Goal: Transaction & Acquisition: Book appointment/travel/reservation

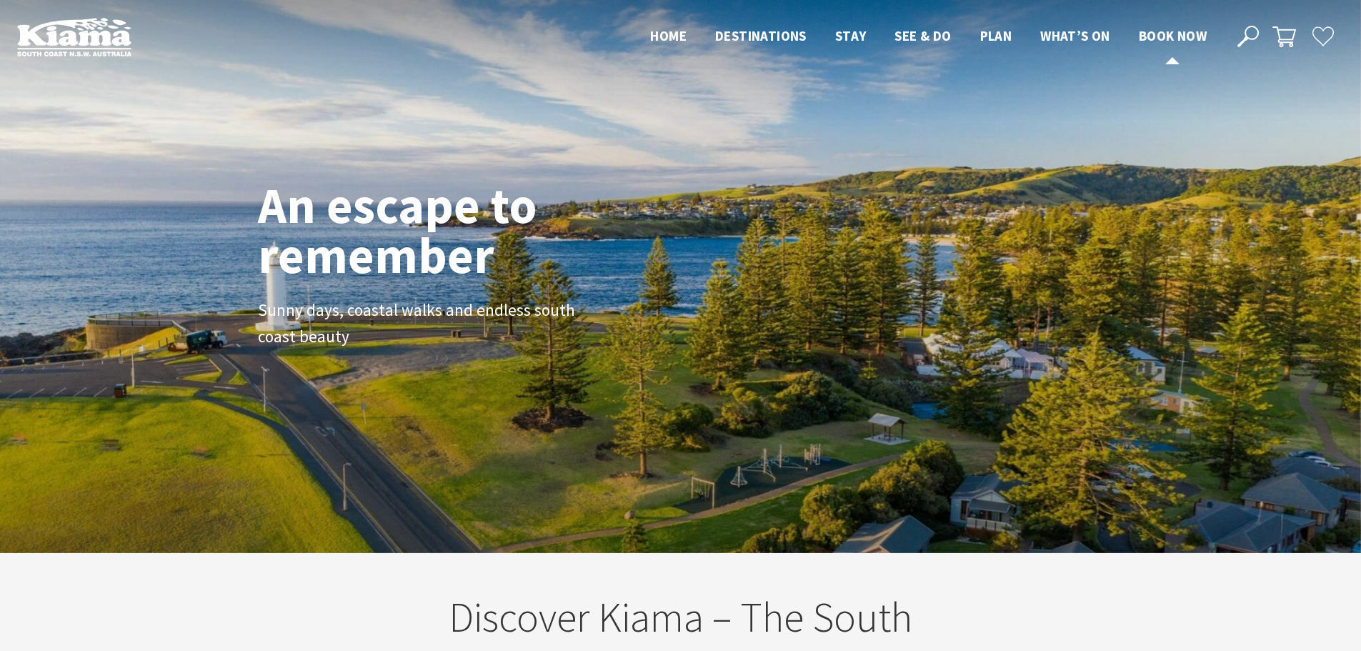
click at [1188, 42] on span "Book now" at bounding box center [1173, 35] width 68 height 17
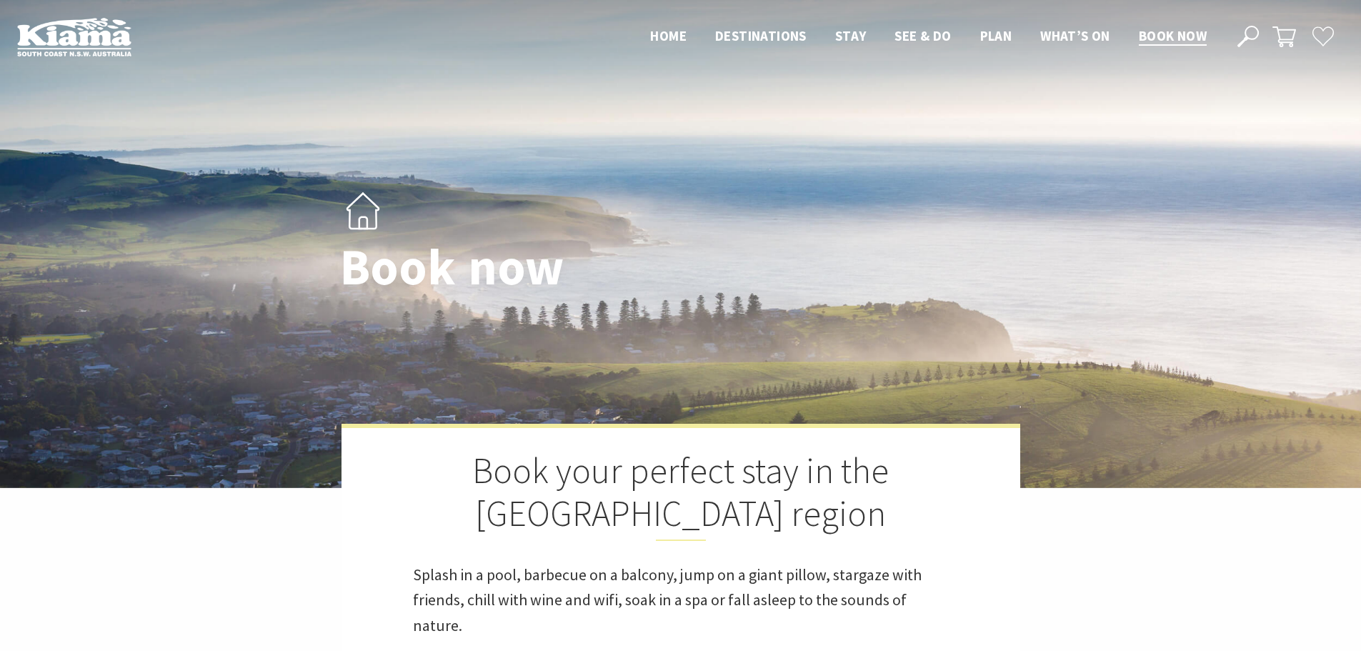
select select "3"
select select "2"
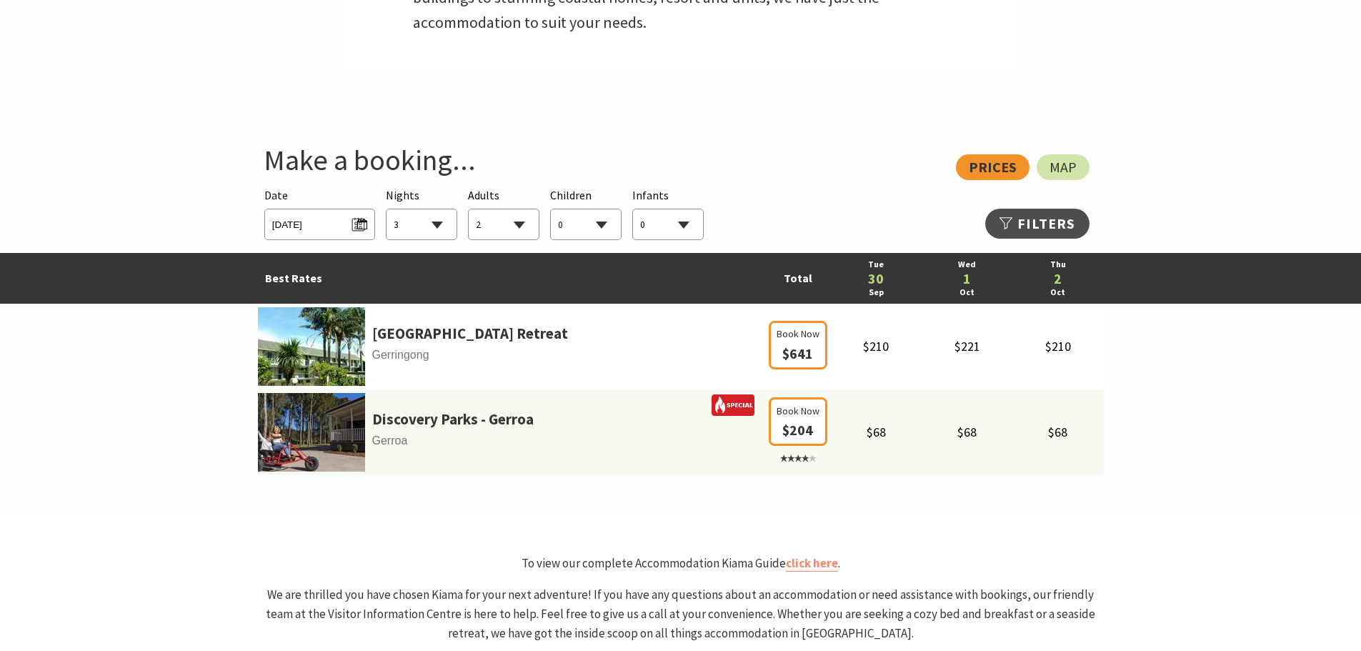
scroll to position [717, 0]
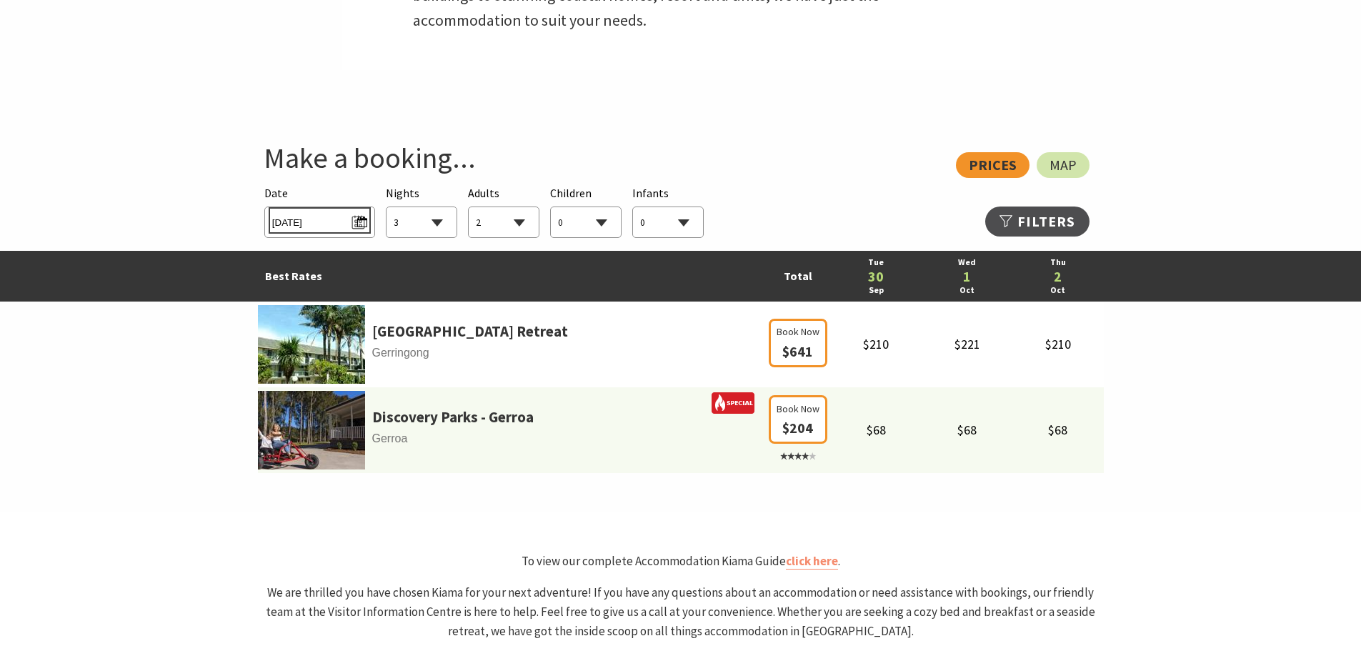
click at [354, 221] on span "[DATE]" at bounding box center [319, 220] width 95 height 19
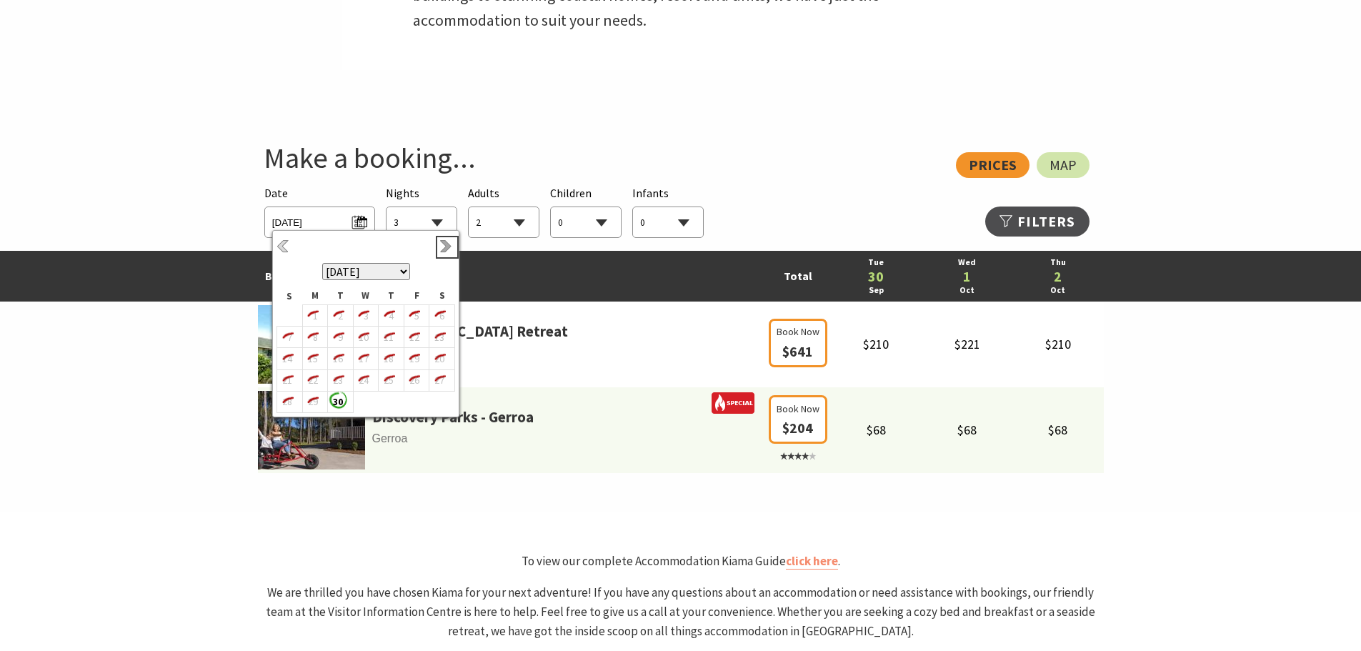
click at [450, 249] on link "Next" at bounding box center [447, 247] width 16 height 16
click at [387, 379] on b "25" at bounding box center [388, 380] width 19 height 19
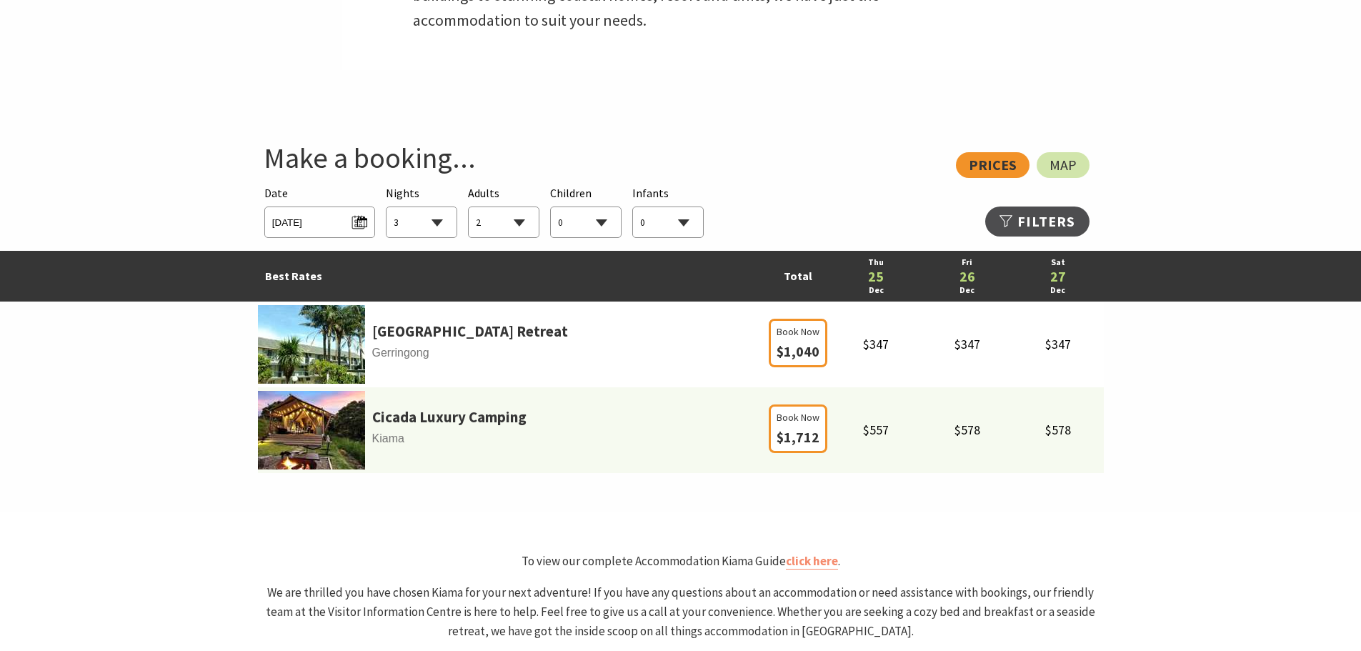
click at [439, 222] on select "1 2 3 4 5 6 7 8 9 10 11 12 13 14 15 16 17 18 19 20 21 22 23 24 25 26 27 28 29 30" at bounding box center [422, 222] width 70 height 31
select select "8"
click at [387, 207] on select "1 2 3 4 5 6 7 8 9 10 11 12 13 14 15 16 17 18 19 20 21 22 23 24 25 26 27 28 29 30" at bounding box center [422, 222] width 70 height 31
click at [509, 223] on select "0 1 2 3 4 5 6 7 8 9 10 11 12 13 14 15 16 17 18 19 20 21 22 23 24 25 26 27 28 29…" at bounding box center [504, 222] width 70 height 31
select select "5"
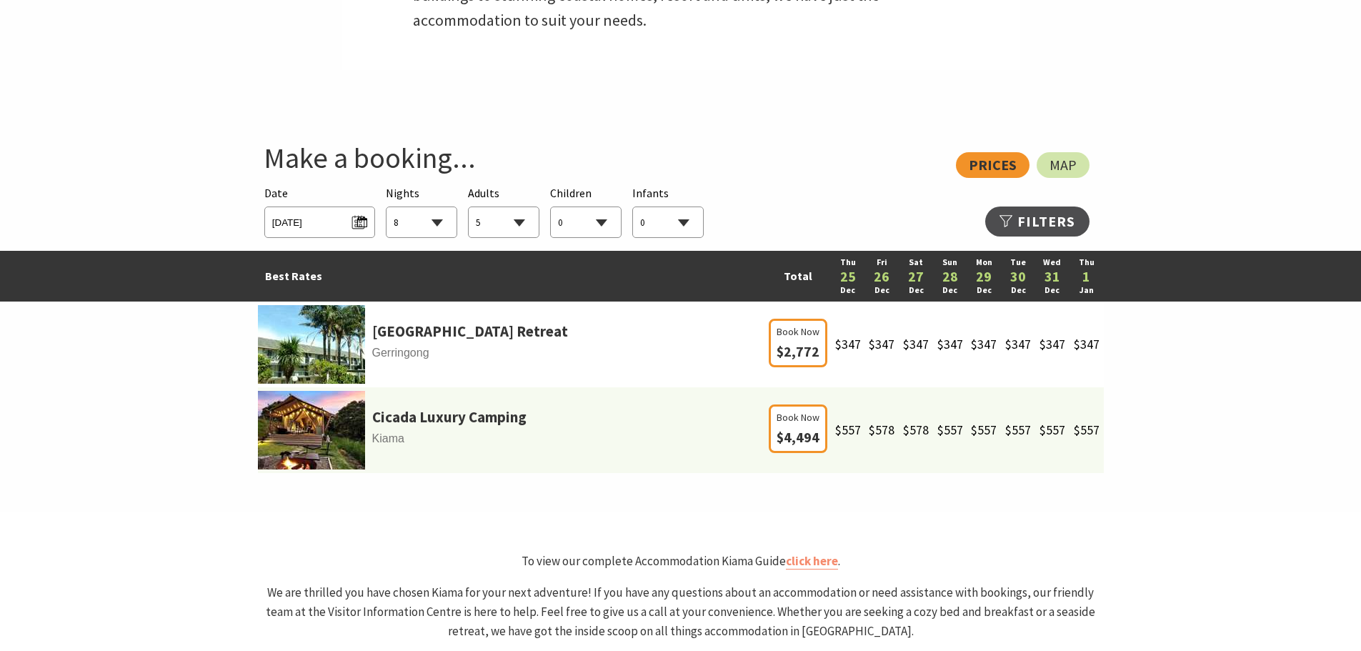
click at [469, 207] on select "0 1 2 3 4 5 6 7 8 9 10 11 12 13 14 15 16 17 18 19 20 21 22 23 24 25 26 27 28 29…" at bounding box center [504, 222] width 70 height 31
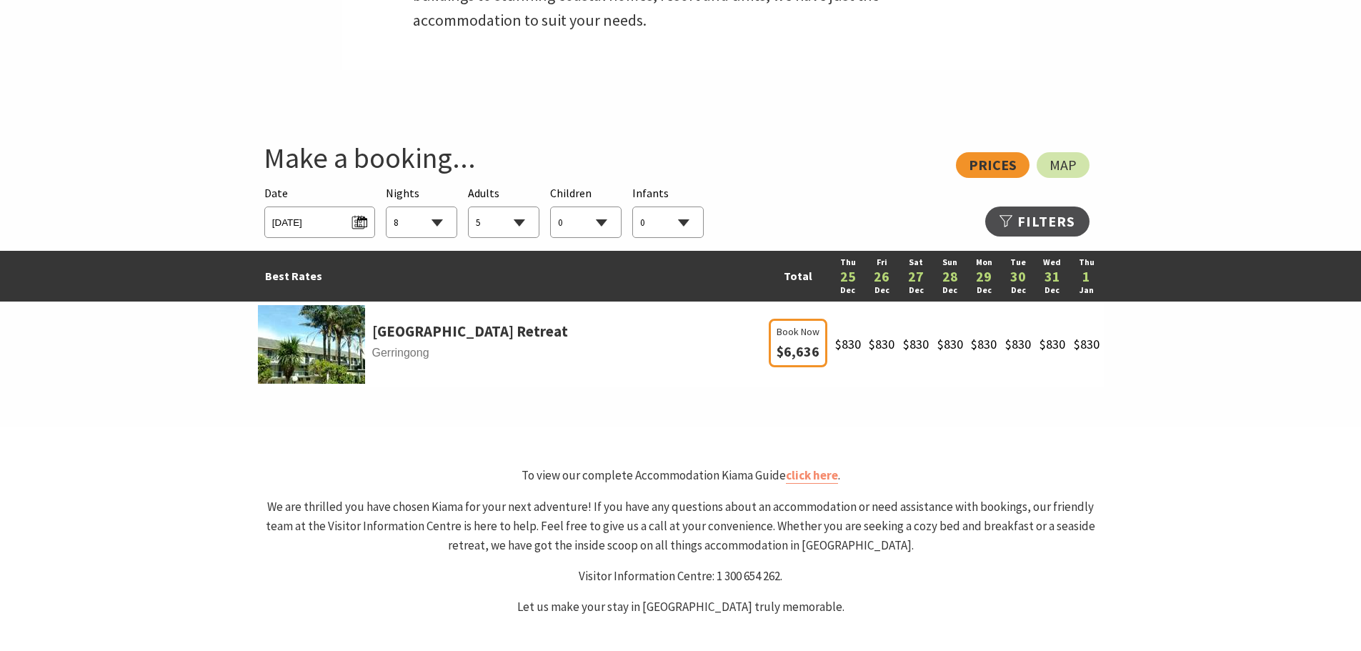
click at [605, 224] on select "0 1 2 3 4 5 6 7 8 9 10 11 12 13 14 15 16 17 18 19 20 21 22 23 24 25 26 27 28 29…" at bounding box center [586, 222] width 70 height 31
select select "4"
click at [551, 207] on select "0 1 2 3 4 5 6 7 8 9 10 11 12 13 14 15 16 17 18 19 20 21 22 23 24 25 26 27 28 29…" at bounding box center [586, 222] width 70 height 31
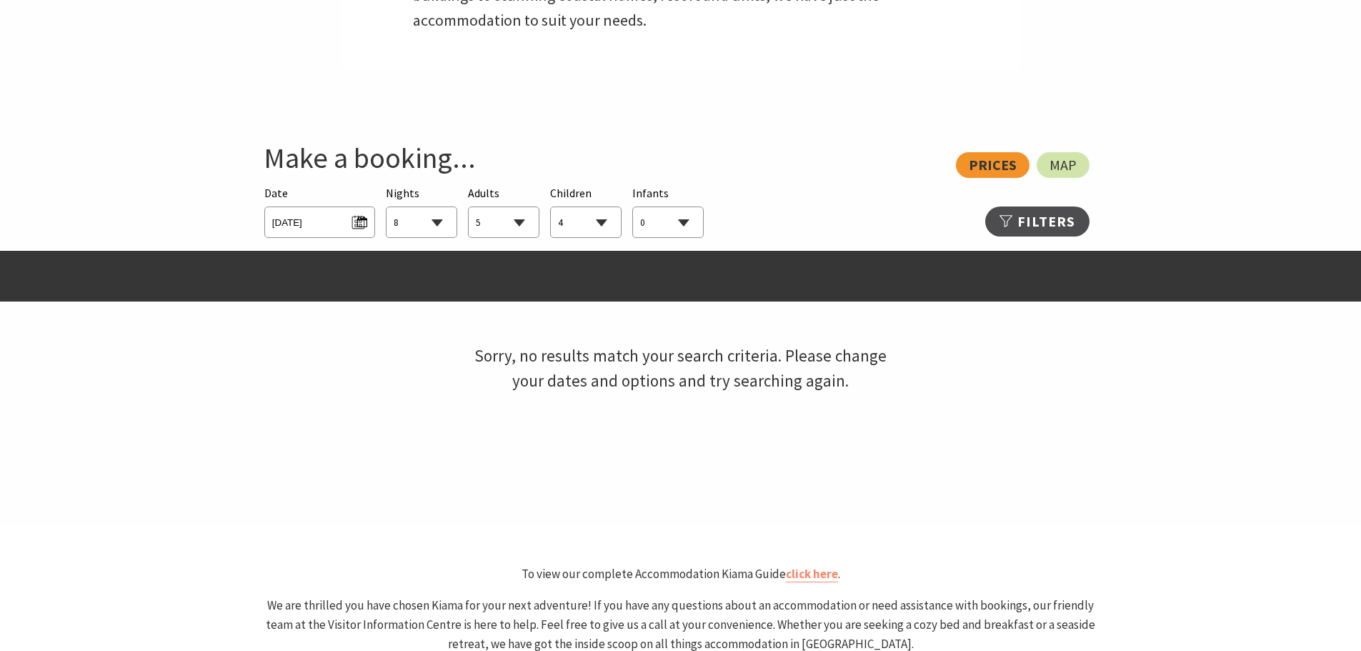
click at [492, 228] on select "0 1 2 3 4 5 6 7 8 9 10 11 12 13 14 15 16 17 18 19 20 21 22 23 24 25 26 27 28 29…" at bounding box center [504, 222] width 70 height 31
select select "2"
click at [469, 207] on select "0 1 2 3 4 5 6 7 8 9 10 11 12 13 14 15 16 17 18 19 20 21 22 23 24 25 26 27 28 29…" at bounding box center [504, 222] width 70 height 31
click at [600, 225] on select "0 1 2 3 4 5 6 7 8 9 10 11 12 13 14 15 16 17 18 19 20 21 22 23 24 25 26 27 28 29…" at bounding box center [586, 222] width 70 height 31
select select "2"
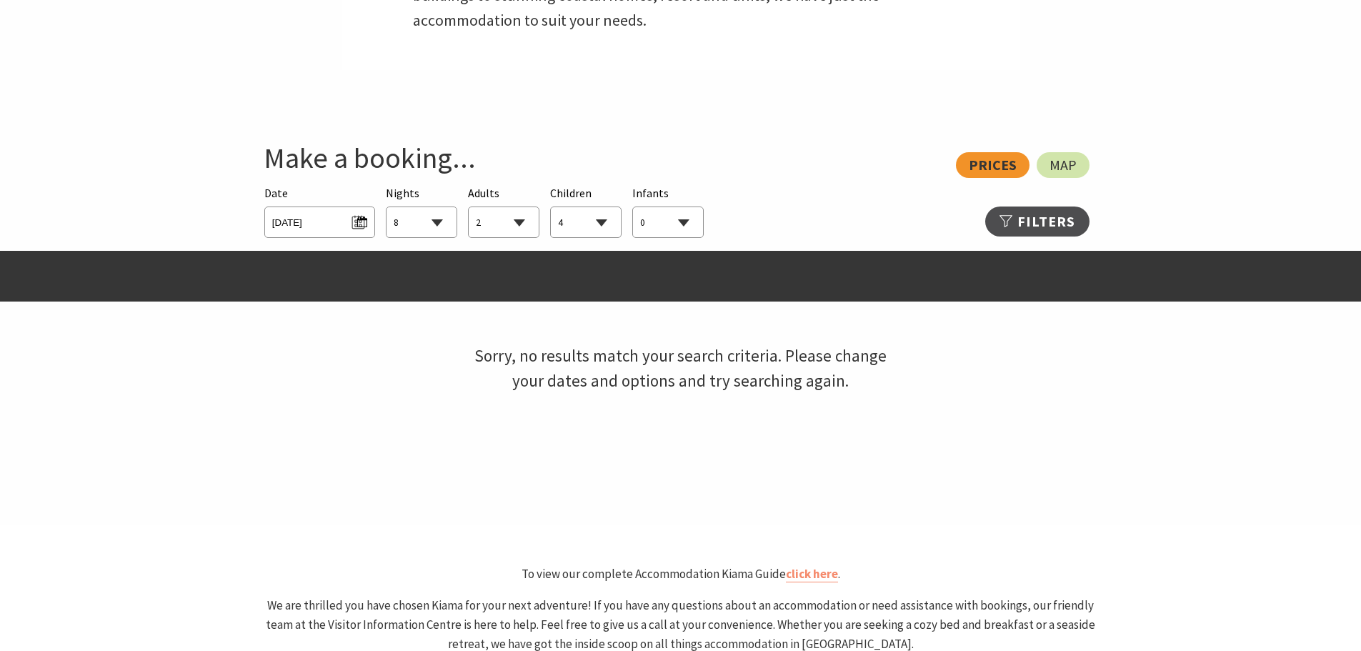
click at [551, 207] on select "0 1 2 3 4 5 6 7 8 9 10 11 12 13 14 15 16 17 18 19 20 21 22 23 24 25 26 27 28 29…" at bounding box center [586, 222] width 70 height 31
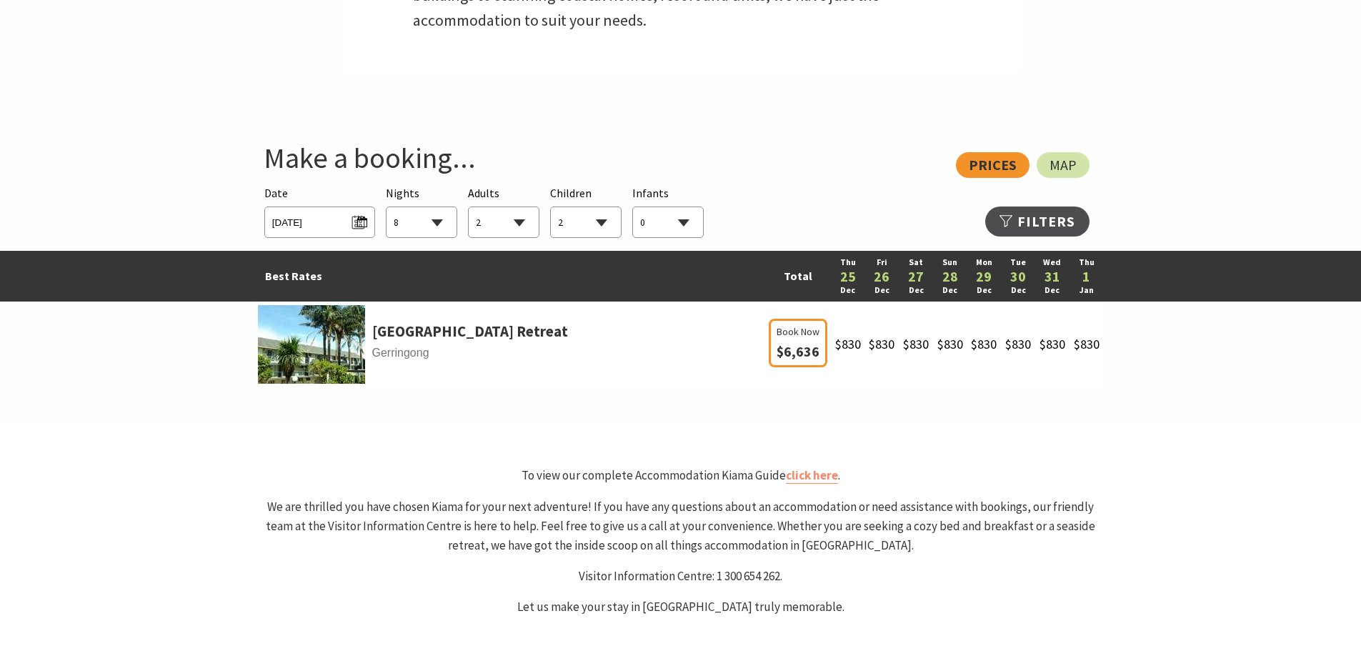
click at [428, 220] on select "1 2 3 4 5 6 7 8 9 10 11 12 13 14 15 16 17 18 19 20 21 22 23 24 25 26 27 28 29 30" at bounding box center [422, 222] width 70 height 31
select select "4"
click at [387, 207] on select "1 2 3 4 5 6 7 8 9 10 11 12 13 14 15 16 17 18 19 20 21 22 23 24 25 26 27 28 29 30" at bounding box center [422, 222] width 70 height 31
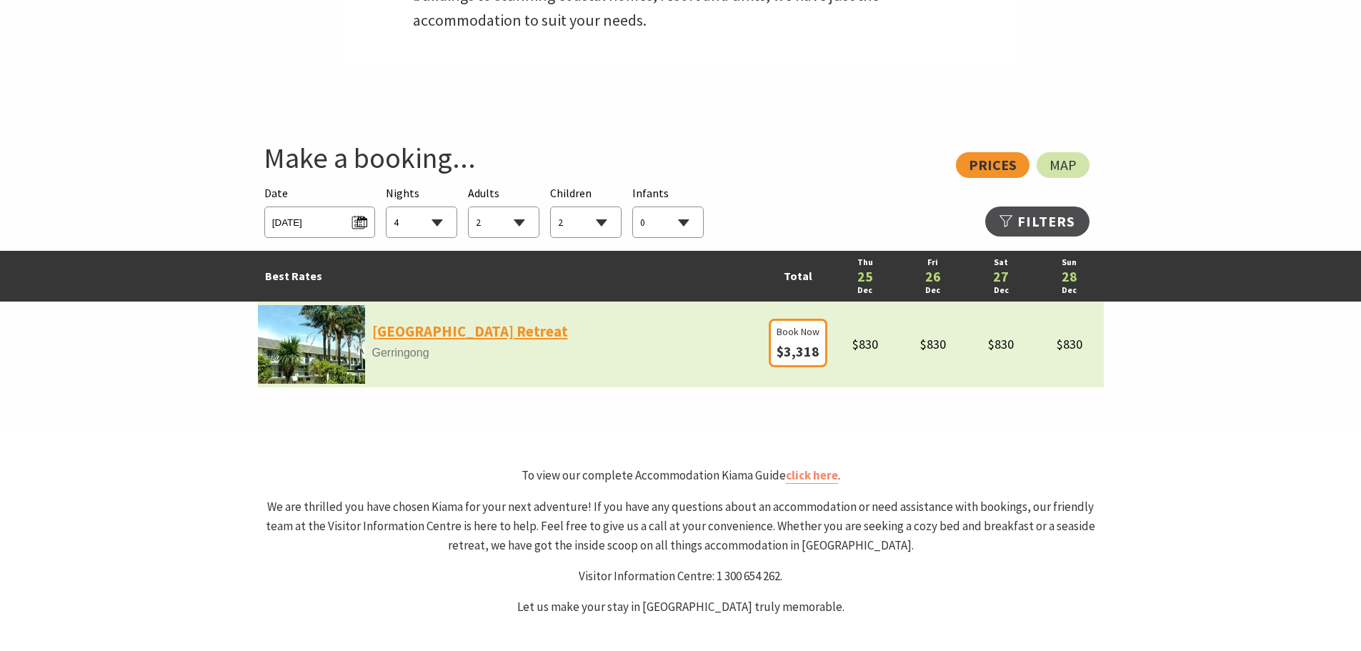
click at [466, 329] on link "[GEOGRAPHIC_DATA] Retreat" at bounding box center [470, 331] width 196 height 24
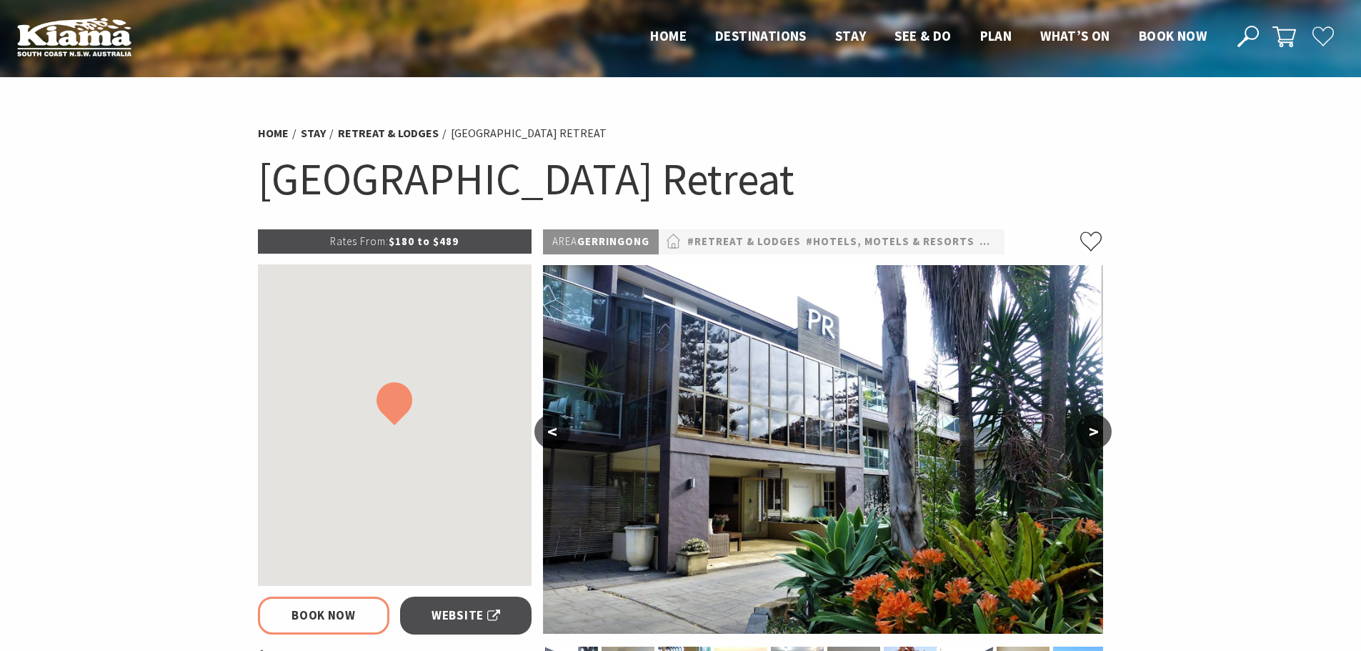
select select "4"
select select "2"
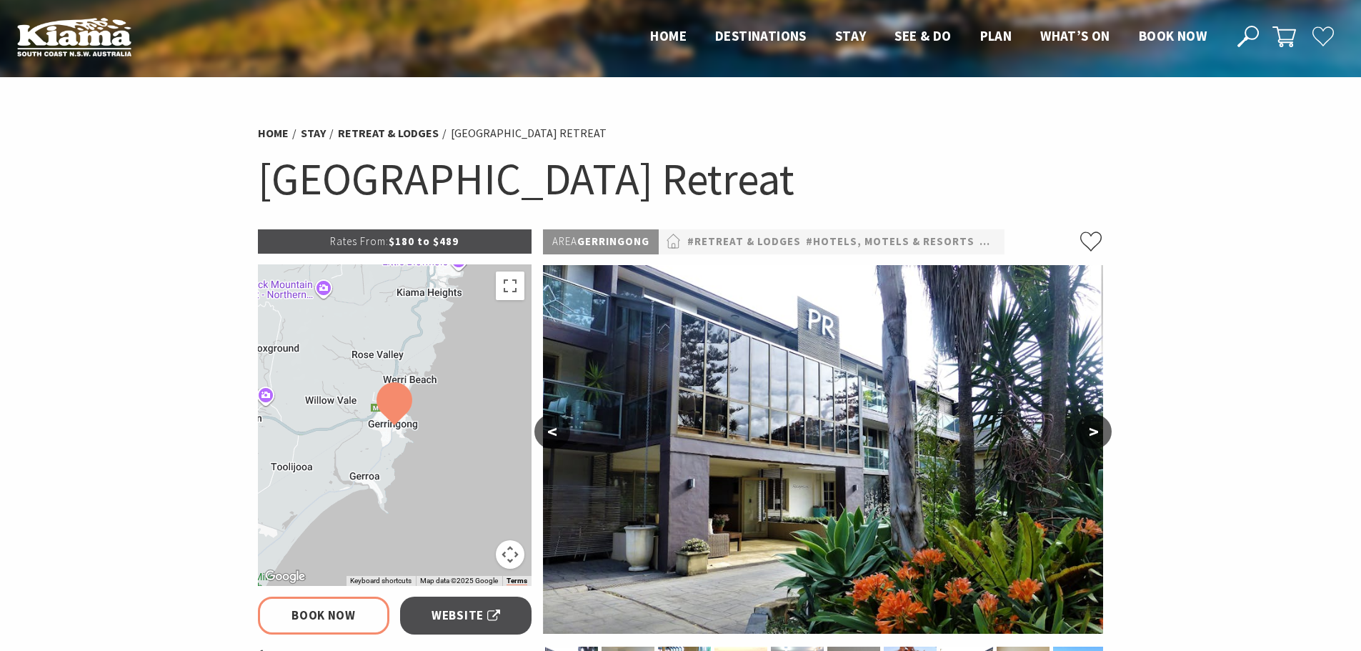
click at [1101, 440] on button ">" at bounding box center [1094, 431] width 36 height 34
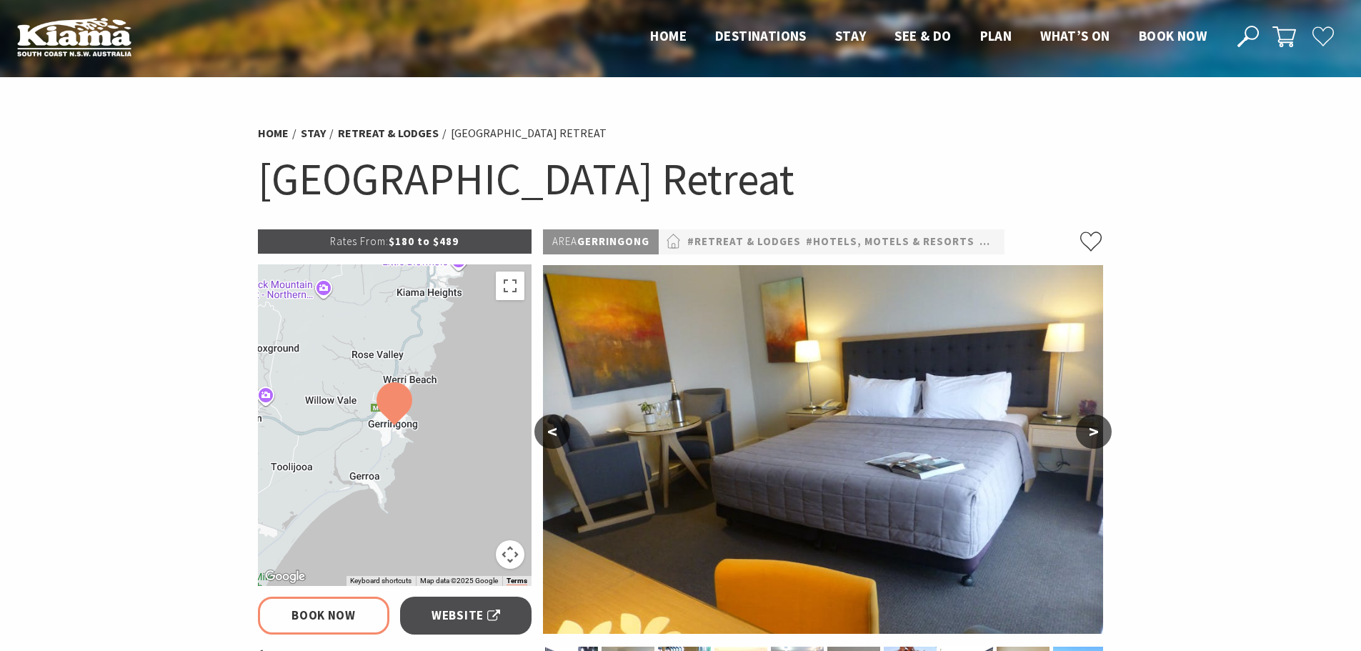
click at [1101, 440] on button ">" at bounding box center [1094, 431] width 36 height 34
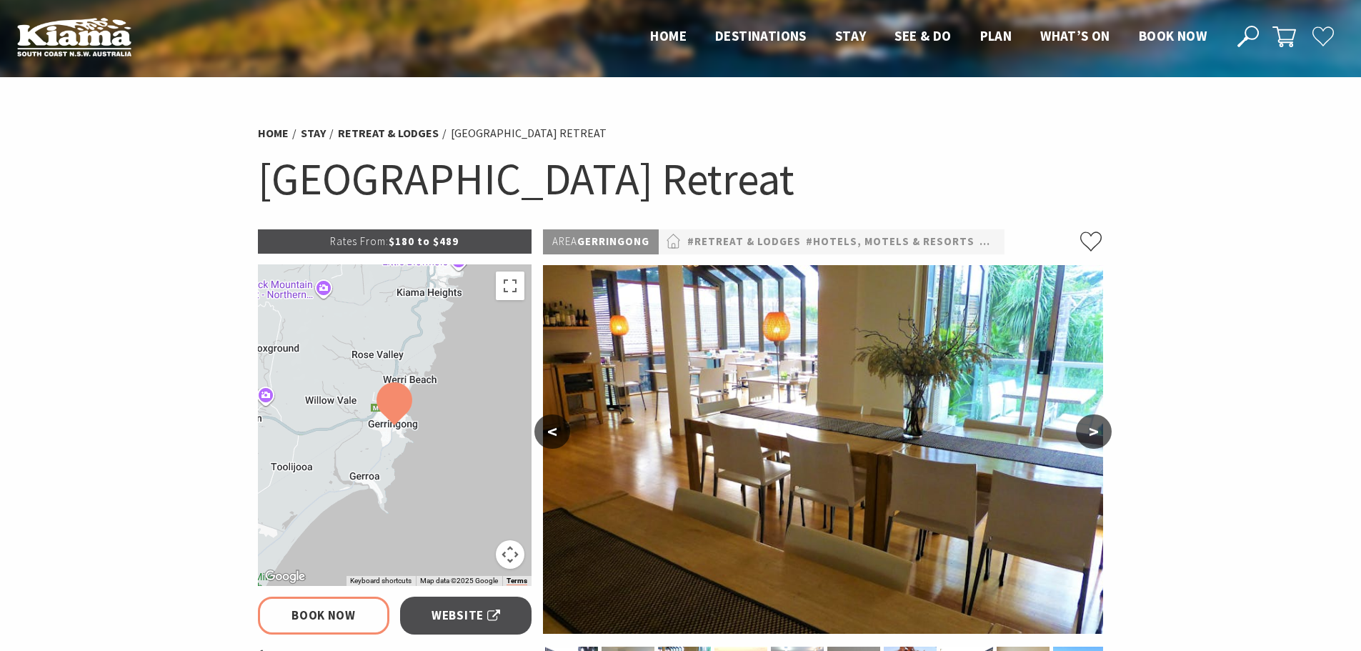
click at [1101, 440] on button ">" at bounding box center [1094, 431] width 36 height 34
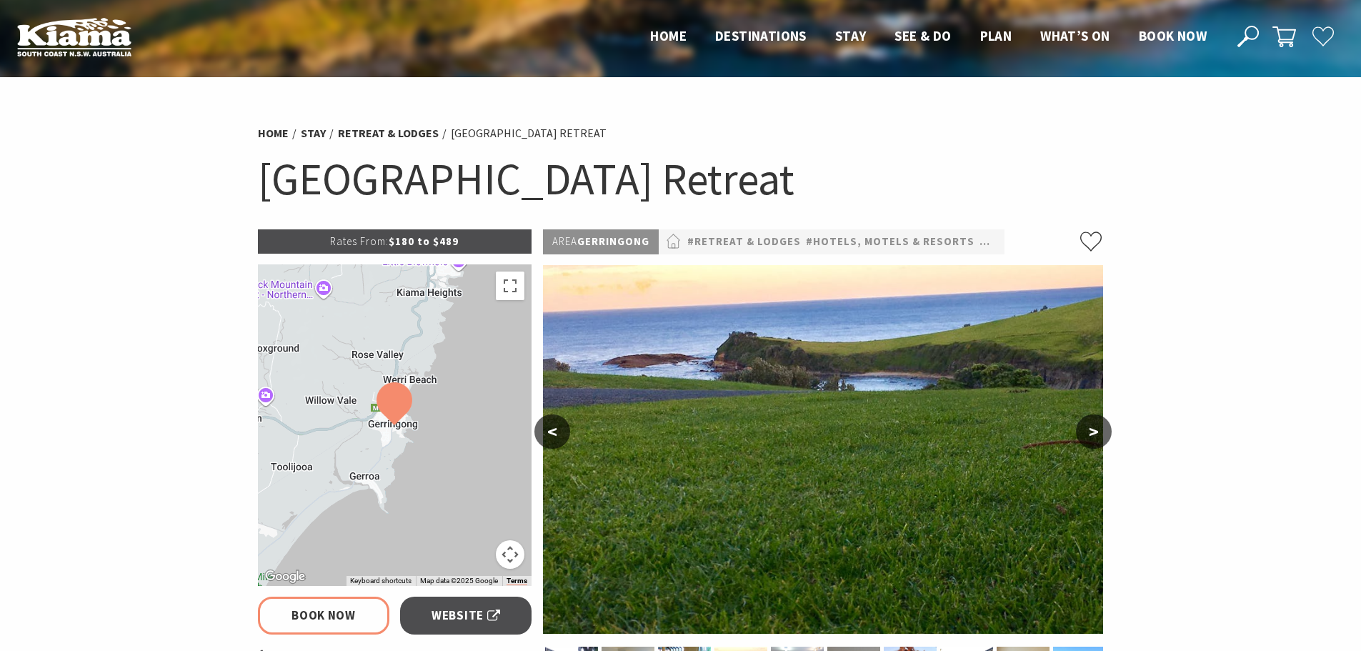
click at [1101, 440] on button ">" at bounding box center [1094, 431] width 36 height 34
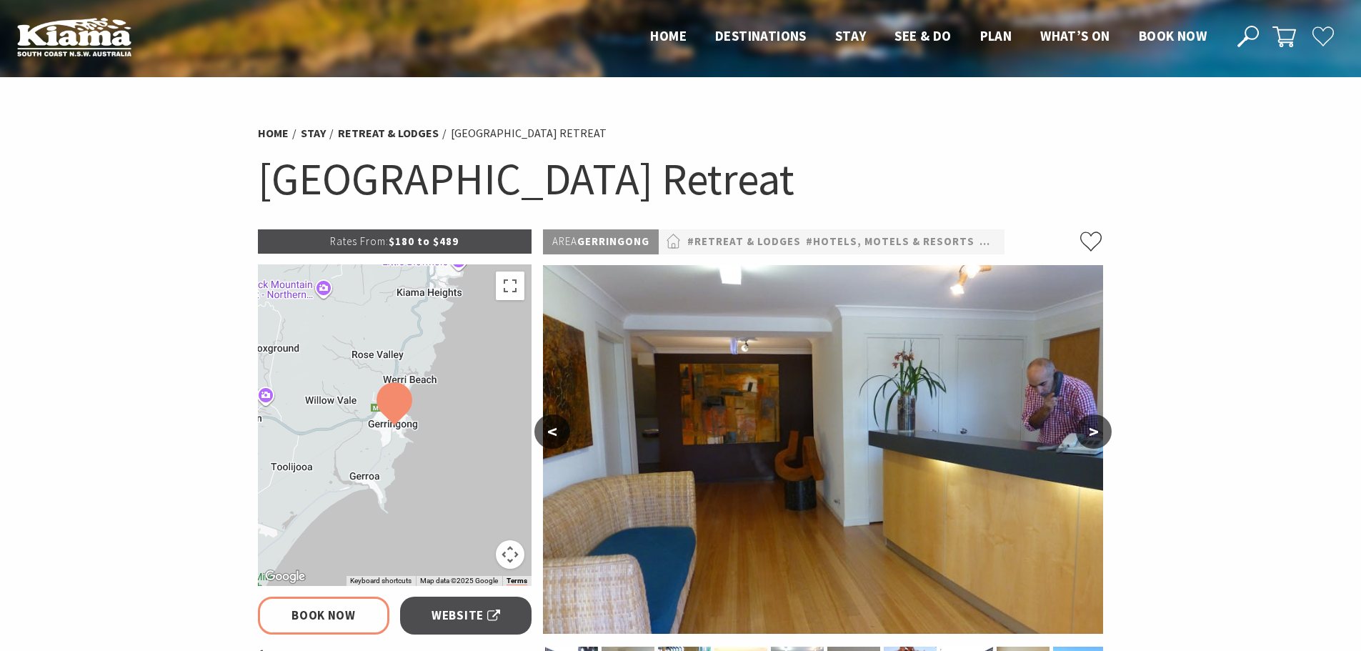
click at [1101, 440] on button ">" at bounding box center [1094, 431] width 36 height 34
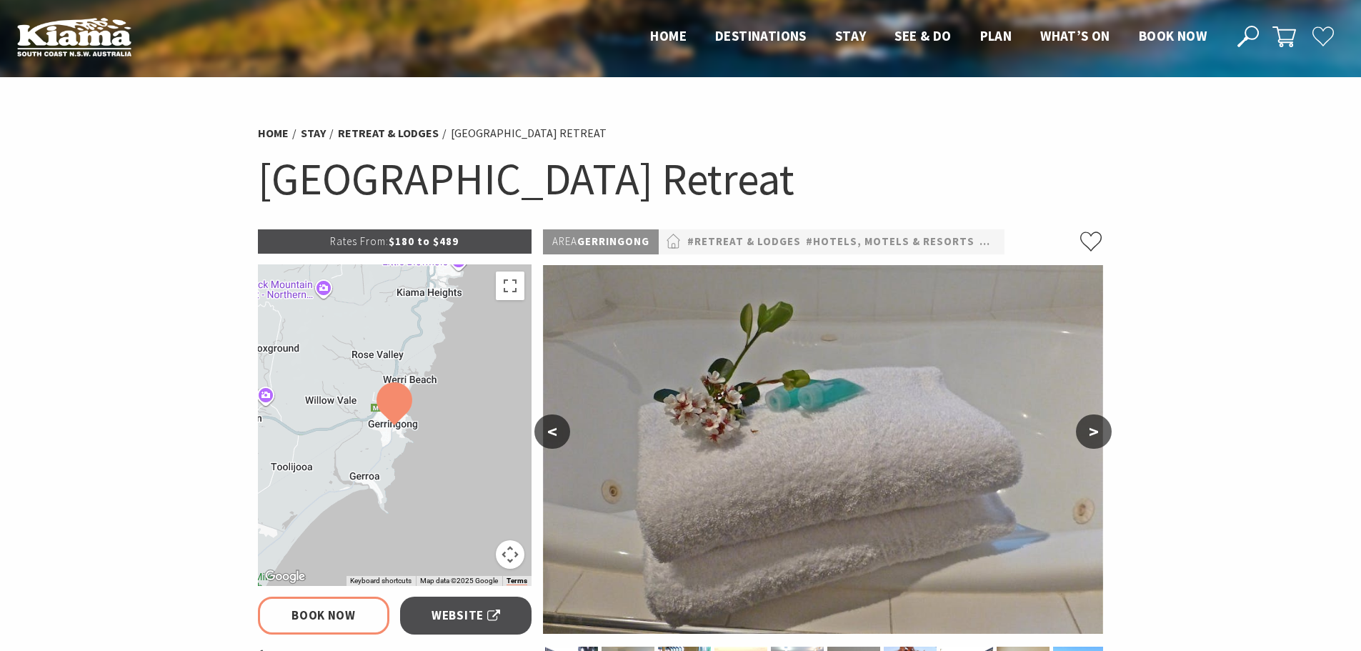
click at [1101, 440] on button ">" at bounding box center [1094, 431] width 36 height 34
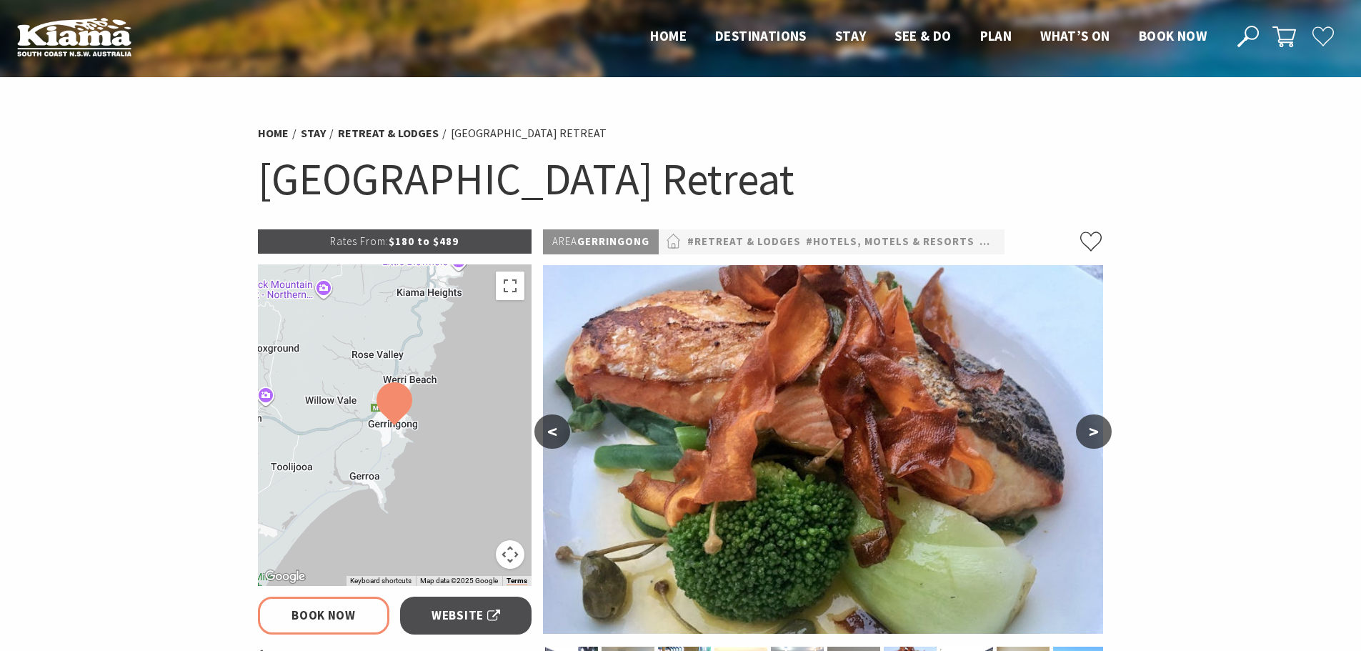
click at [1101, 440] on button ">" at bounding box center [1094, 431] width 36 height 34
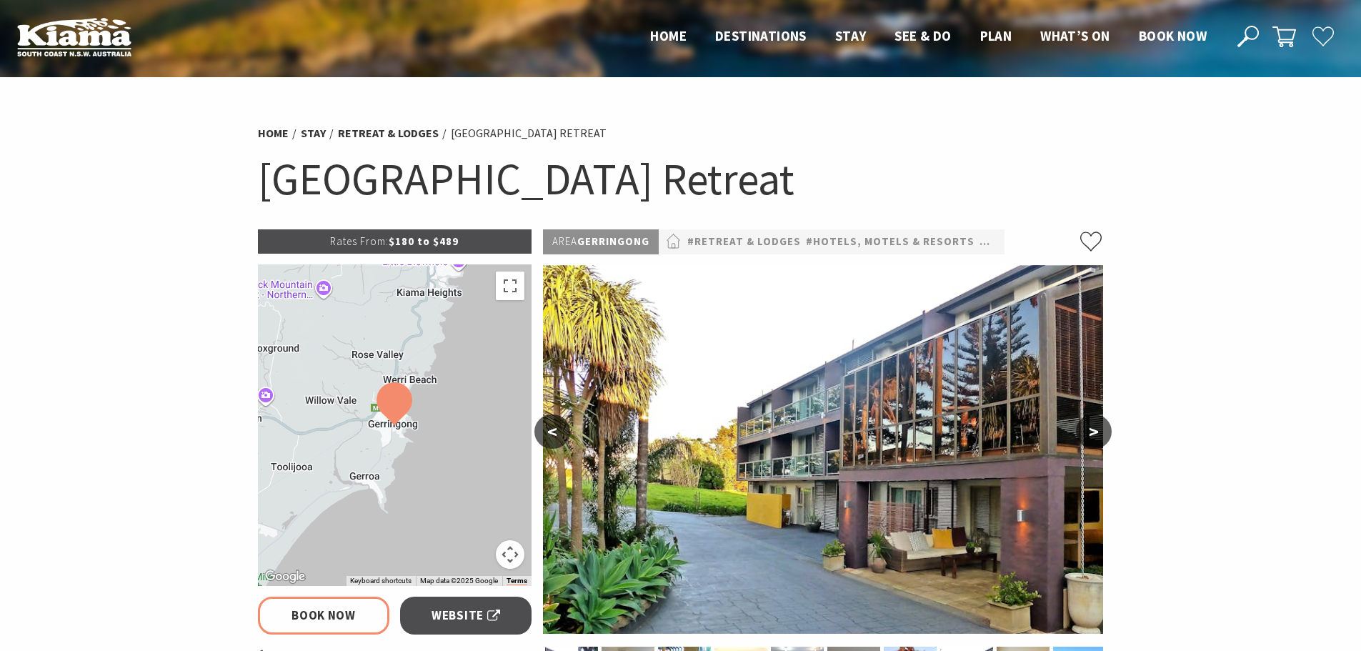
click at [1101, 440] on button ">" at bounding box center [1094, 431] width 36 height 34
